Goal: Task Accomplishment & Management: Manage account settings

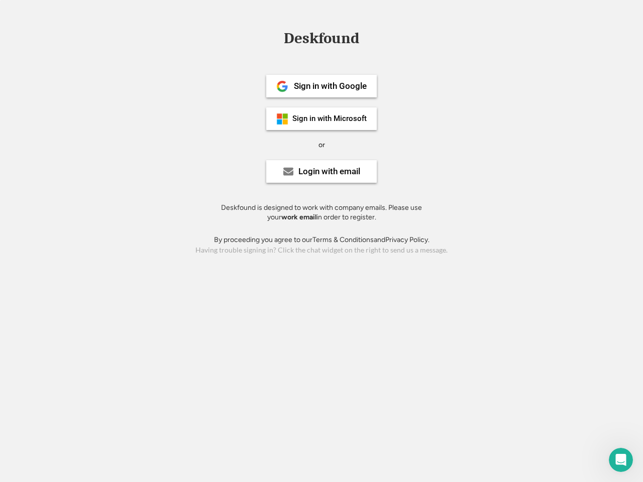
click at [321, 144] on div "or" at bounding box center [321, 145] width 7 height 10
click at [321, 40] on div "Deskfound" at bounding box center [321, 39] width 85 height 16
click at [275, 38] on div "Deskfound" at bounding box center [321, 40] width 643 height 19
click at [321, 40] on div "Deskfound" at bounding box center [321, 39] width 85 height 16
click at [321, 145] on div "or" at bounding box center [321, 145] width 7 height 10
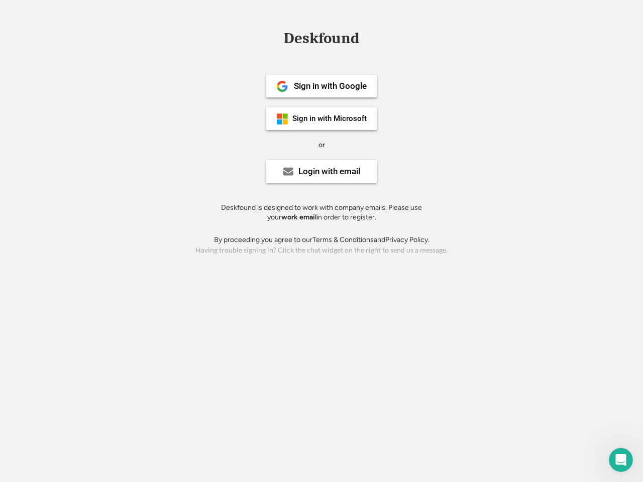
click at [321, 86] on div "Sign in with Google" at bounding box center [330, 86] width 73 height 9
click at [330, 86] on div "Sign in with Google" at bounding box center [330, 86] width 73 height 9
click at [282, 86] on img at bounding box center [282, 86] width 12 height 12
click at [321, 119] on div "Sign in with Microsoft" at bounding box center [329, 119] width 74 height 8
click at [330, 119] on div "Sign in with Microsoft" at bounding box center [329, 119] width 74 height 8
